Goal: Information Seeking & Learning: Learn about a topic

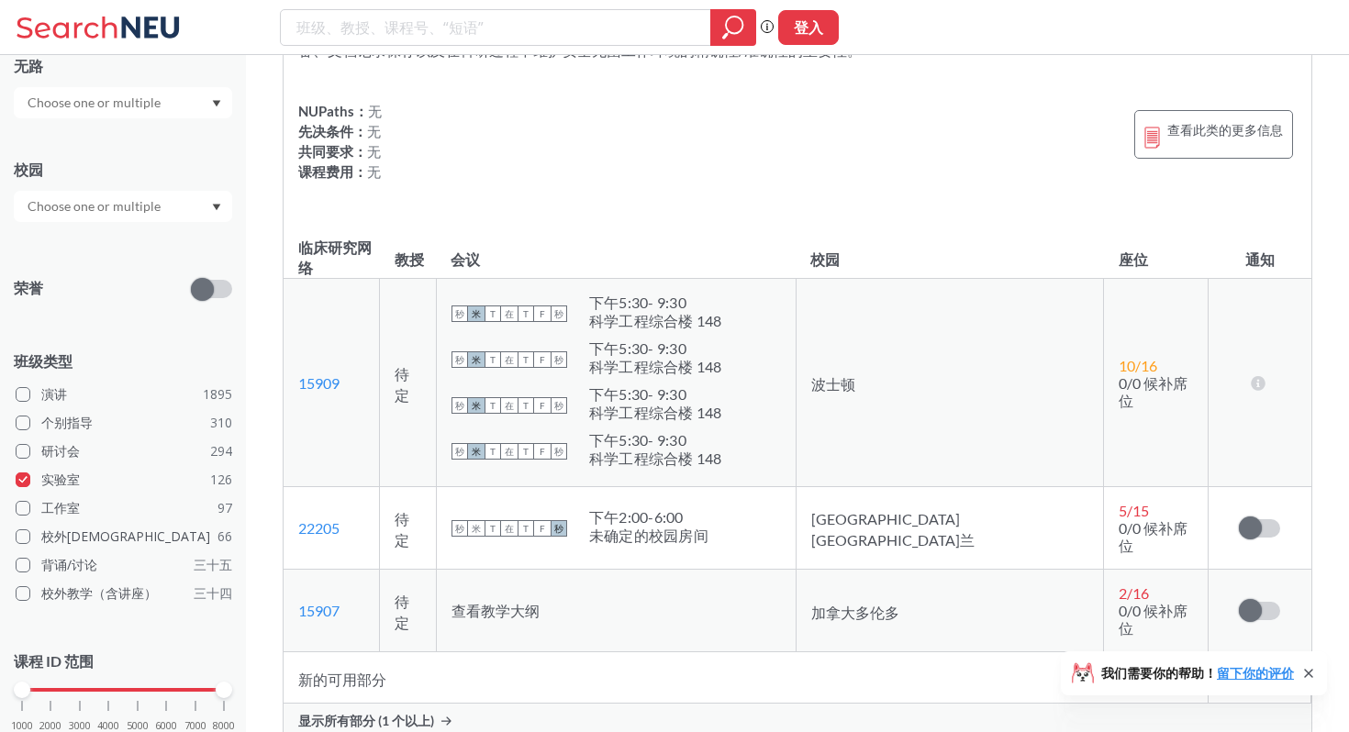
scroll to position [53933, 0]
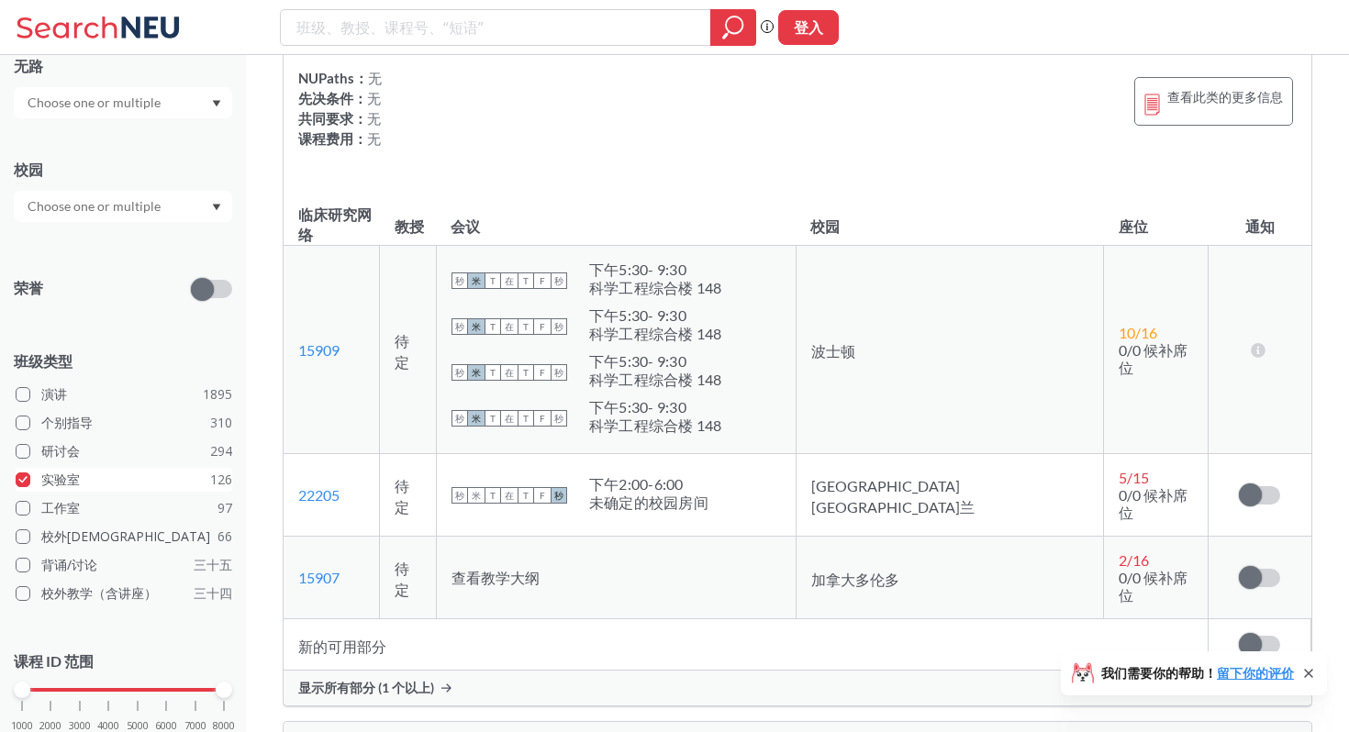
click at [134, 486] on label "实验室 126" at bounding box center [124, 480] width 216 height 24
click at [56, 484] on input "实验室 126" at bounding box center [48, 477] width 15 height 15
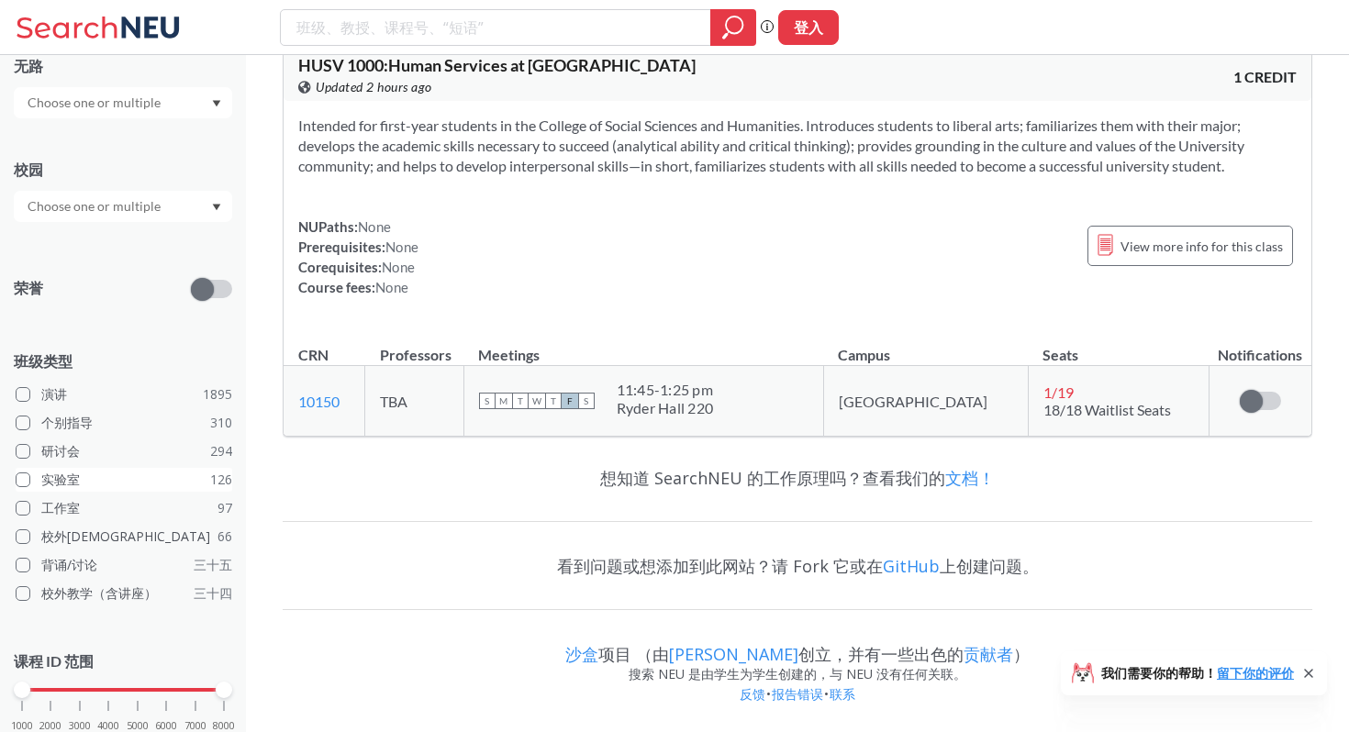
scroll to position [9561, 0]
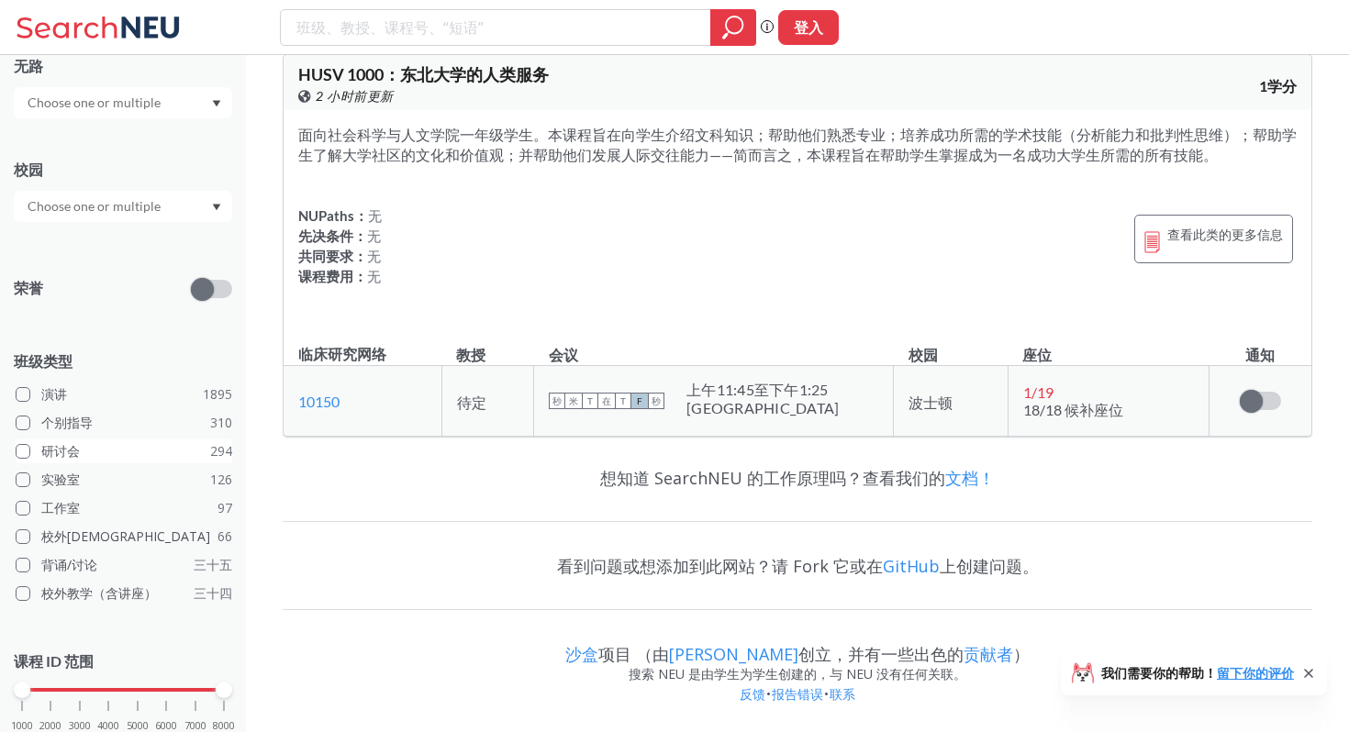
click at [128, 456] on label "研讨会 294" at bounding box center [124, 451] width 216 height 24
click at [56, 456] on input "研讨会 294" at bounding box center [48, 448] width 15 height 15
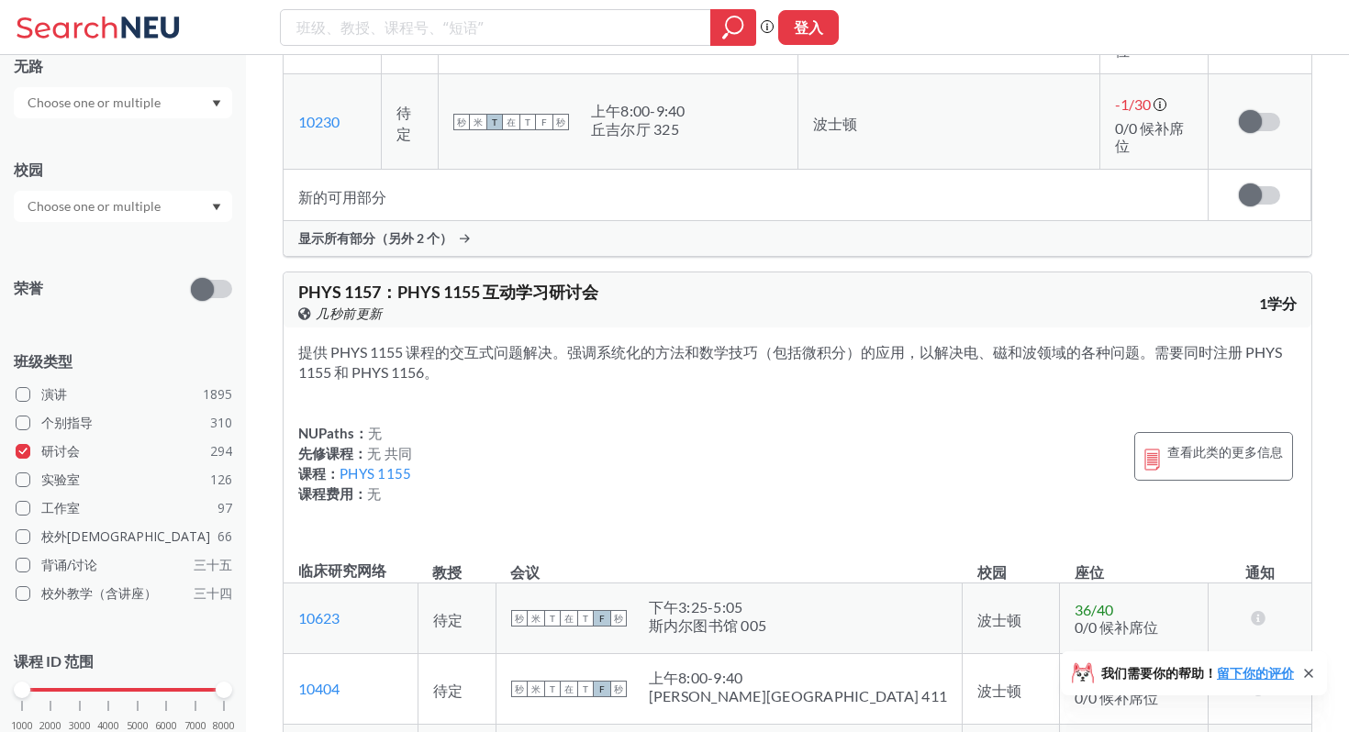
scroll to position [3461, 0]
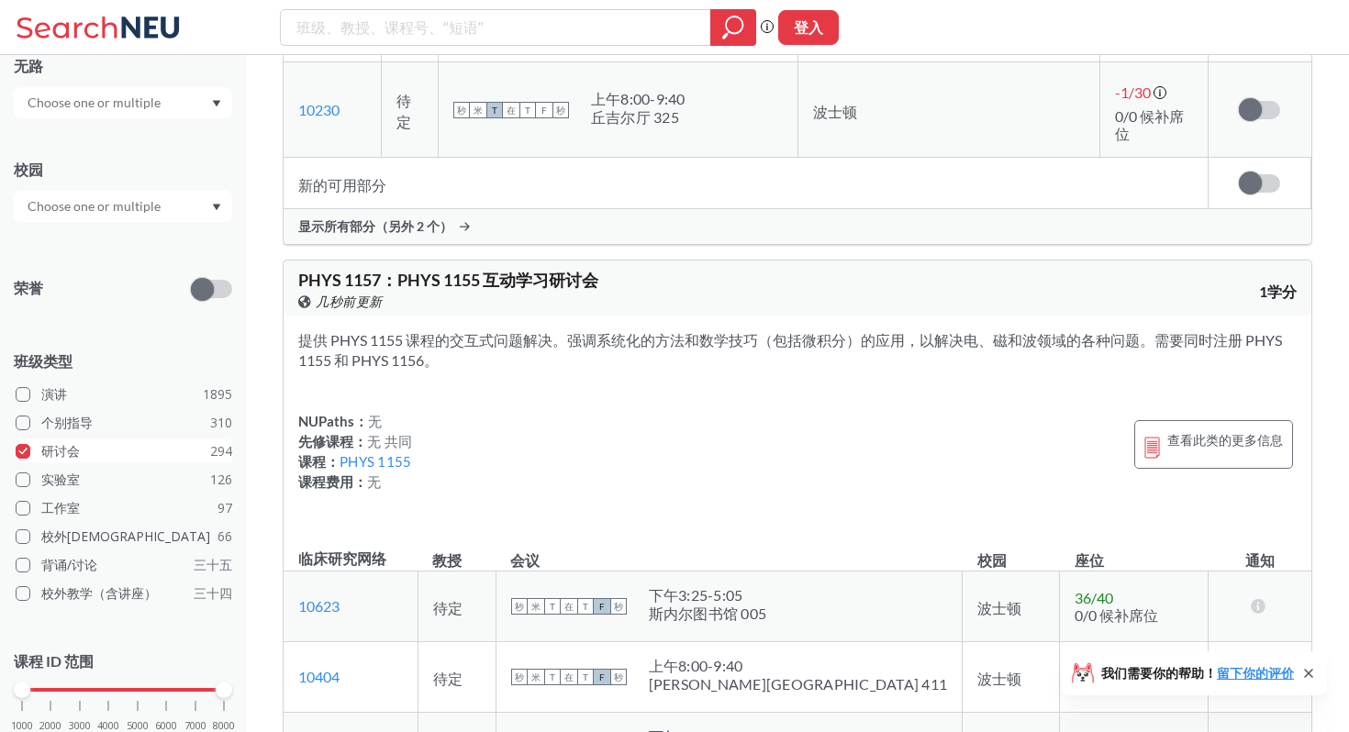
click at [36, 453] on label "研讨会 294" at bounding box center [124, 451] width 216 height 24
click at [41, 453] on input "研讨会 294" at bounding box center [48, 448] width 15 height 15
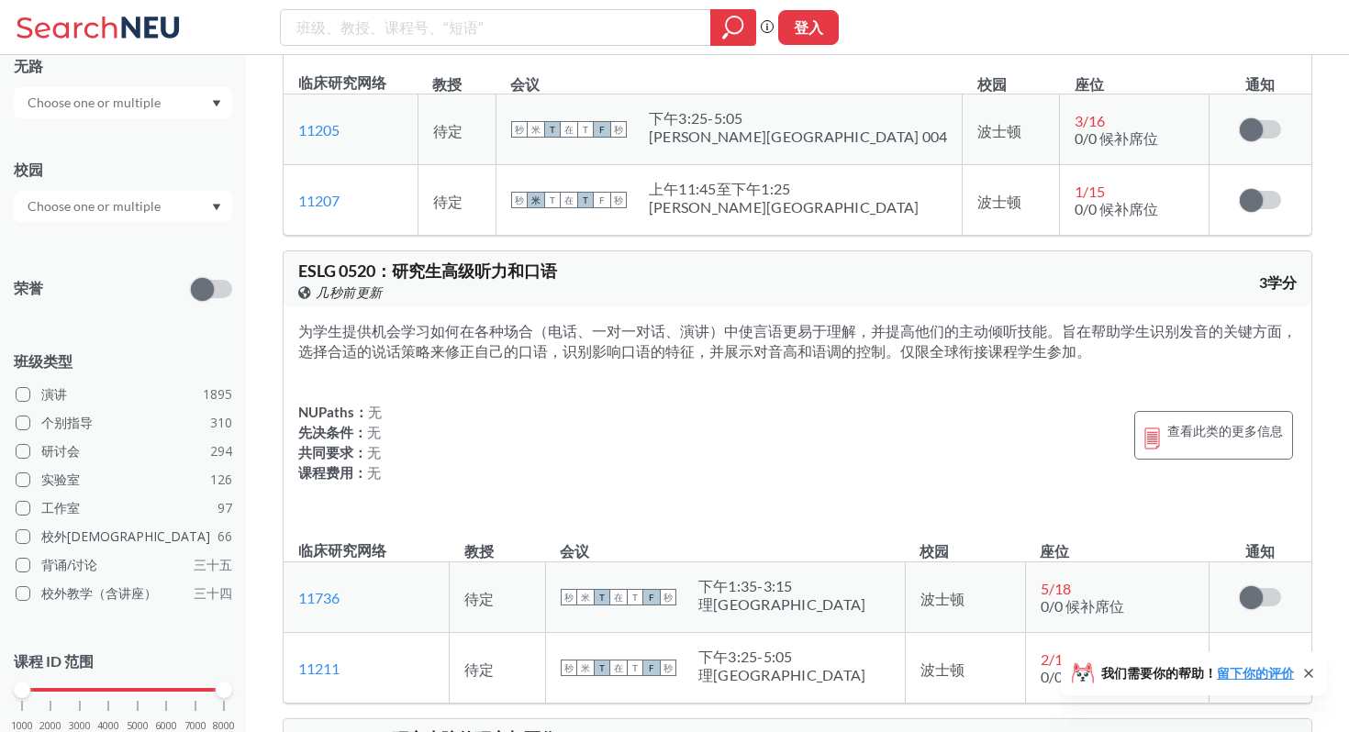
click at [146, 110] on input "text" at bounding box center [95, 103] width 154 height 22
click at [179, 105] on div at bounding box center [123, 102] width 218 height 31
click at [137, 215] on input "text" at bounding box center [95, 206] width 154 height 22
click at [130, 240] on font "）" at bounding box center [125, 247] width 13 height 16
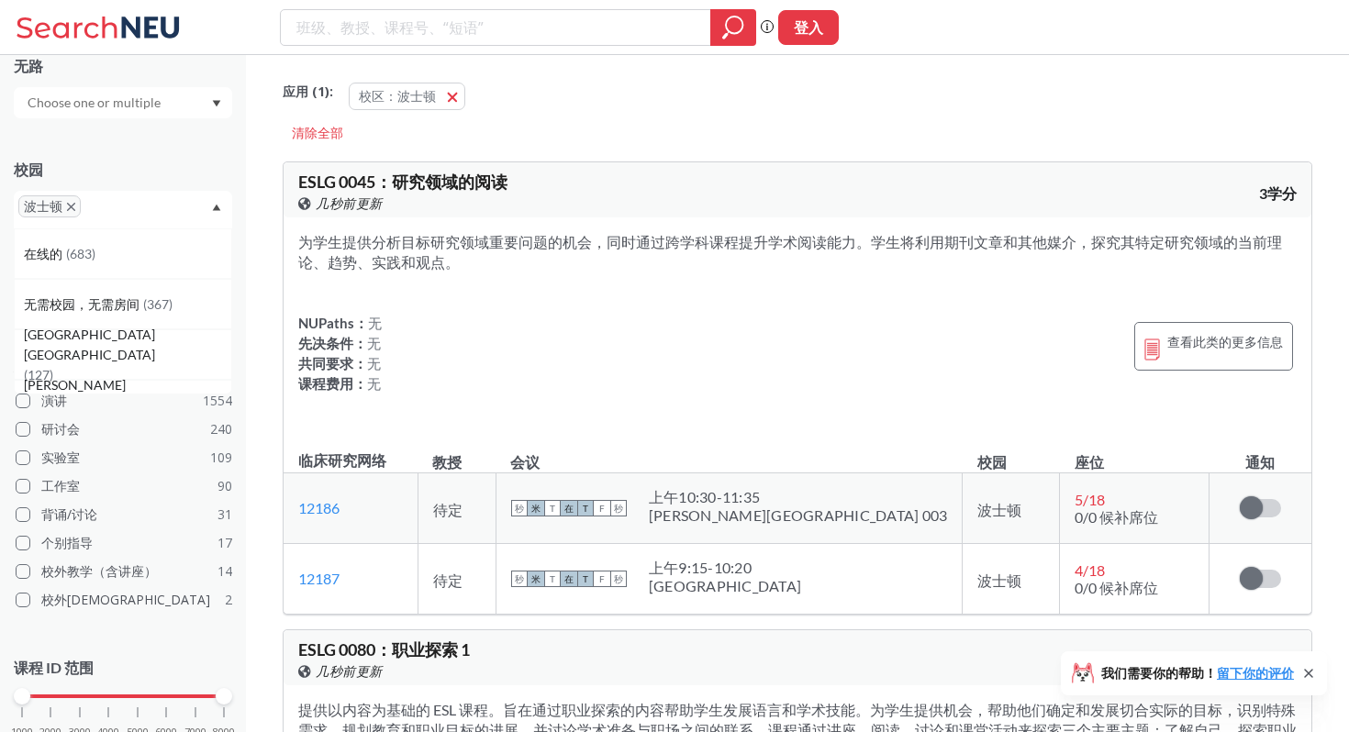
click at [153, 130] on div "主题 无路 校园 波士顿 在线的 ( 683 ) 无需校园，无需房间 ( 367 ) [GEOGRAPHIC_DATA][GEOGRAPHIC_DATA] (…" at bounding box center [123, 353] width 218 height 838
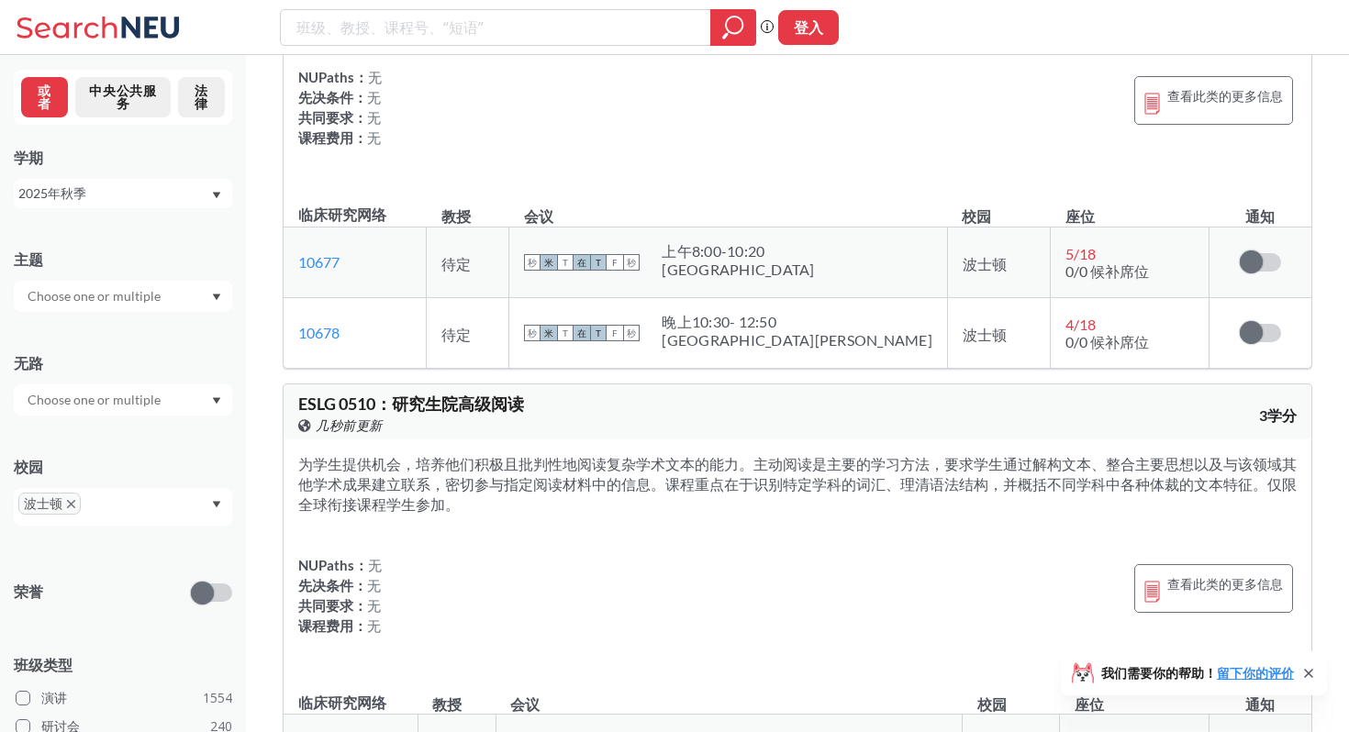
scroll to position [3813, 0]
